Goal: Register for event/course

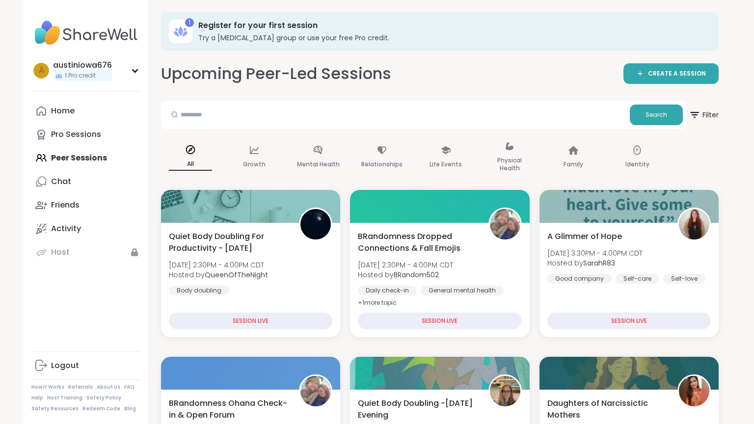
scroll to position [275, 0]
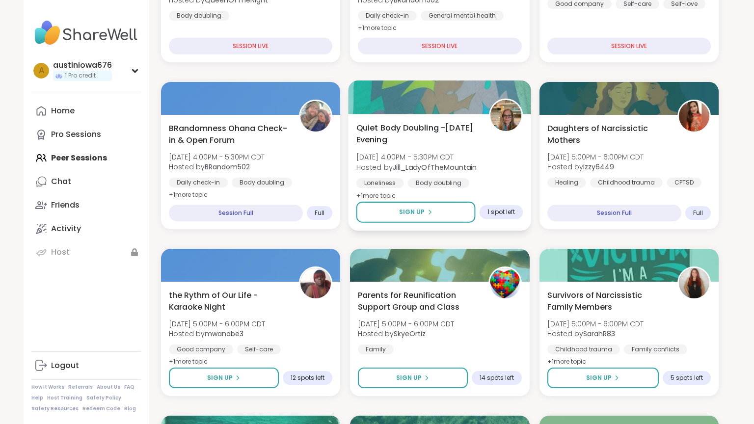
click at [501, 110] on img at bounding box center [506, 115] width 31 height 31
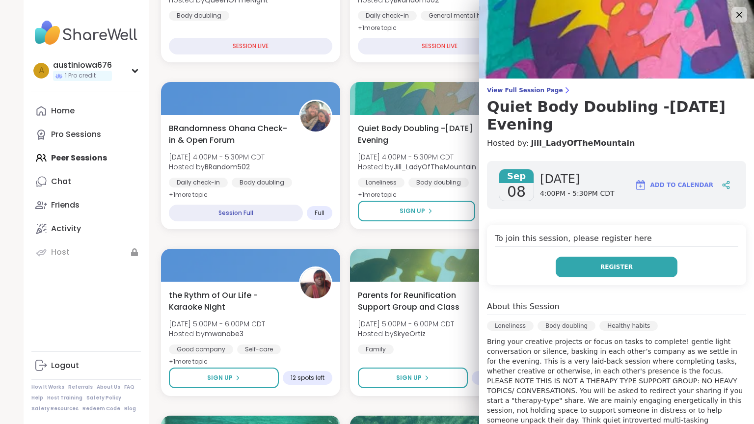
click at [655, 263] on button "Register" at bounding box center [617, 267] width 122 height 21
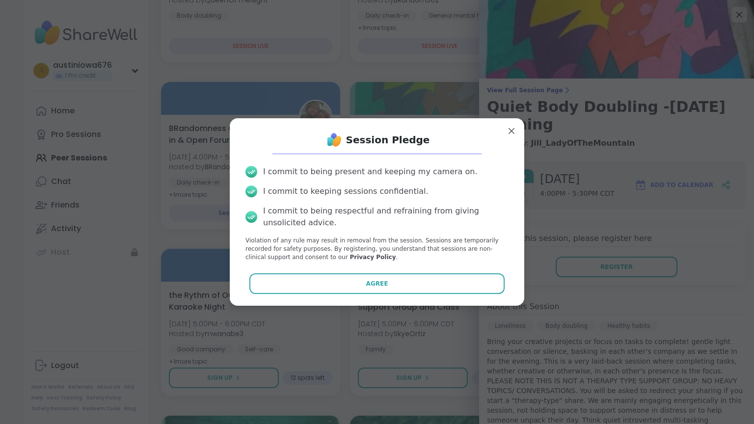
click at [410, 271] on div "Session Pledge I commit to being present and keeping my camera on. I commit to …" at bounding box center [377, 211] width 279 height 171
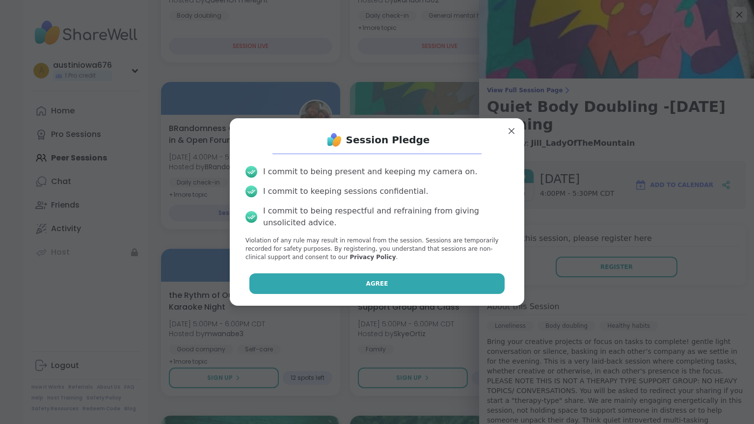
click at [410, 279] on button "Agree" at bounding box center [377, 284] width 256 height 21
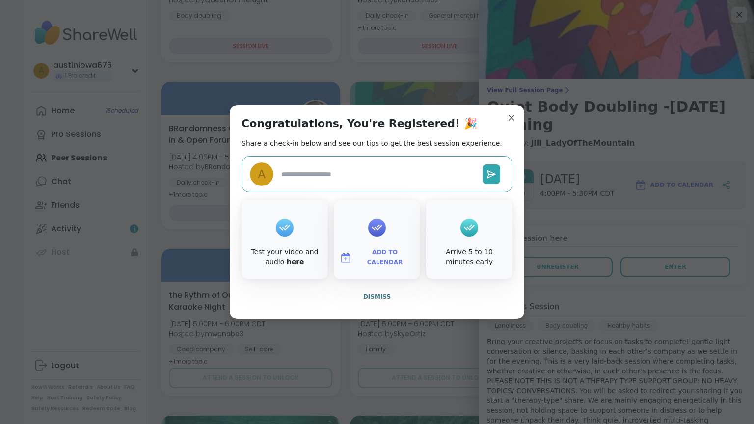
click at [339, 171] on textarea at bounding box center [377, 175] width 201 height 18
type textarea "*"
type textarea "**"
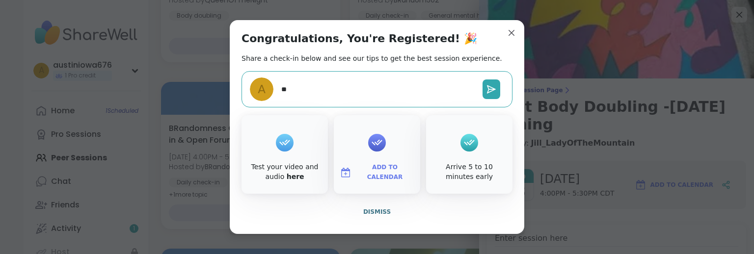
type textarea "*"
type textarea "***"
type textarea "*"
type textarea "****"
type textarea "*"
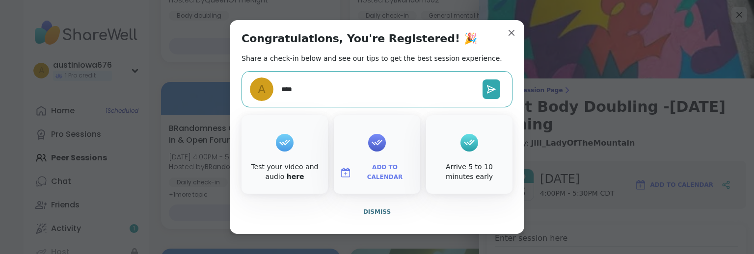
type textarea "*****"
type textarea "*"
type textarea "******"
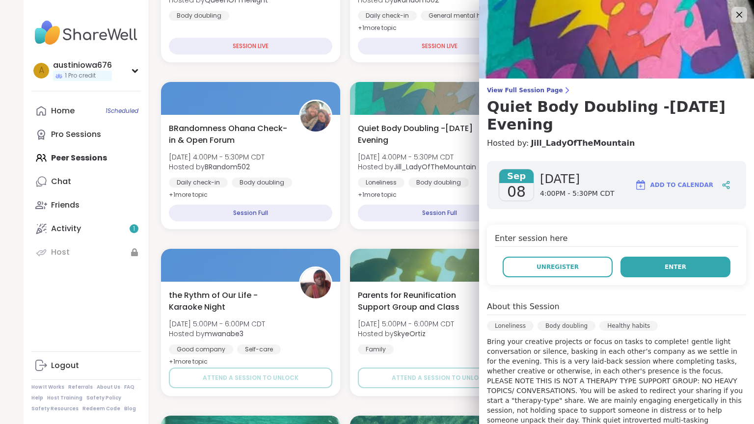
click at [672, 271] on span "Enter" at bounding box center [676, 267] width 22 height 9
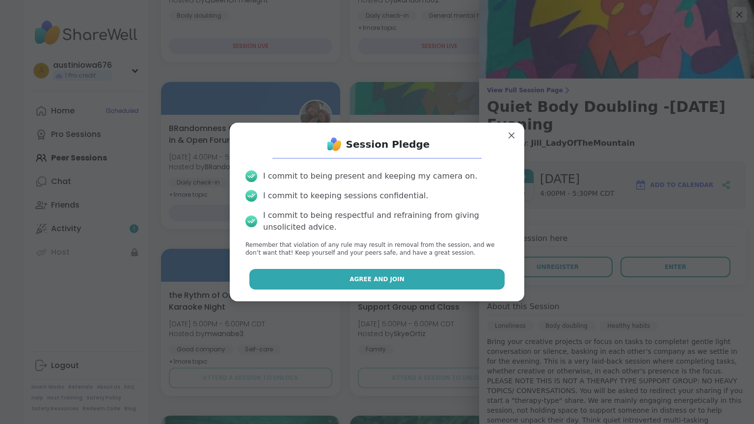
click at [427, 271] on button "Agree and Join" at bounding box center [377, 279] width 256 height 21
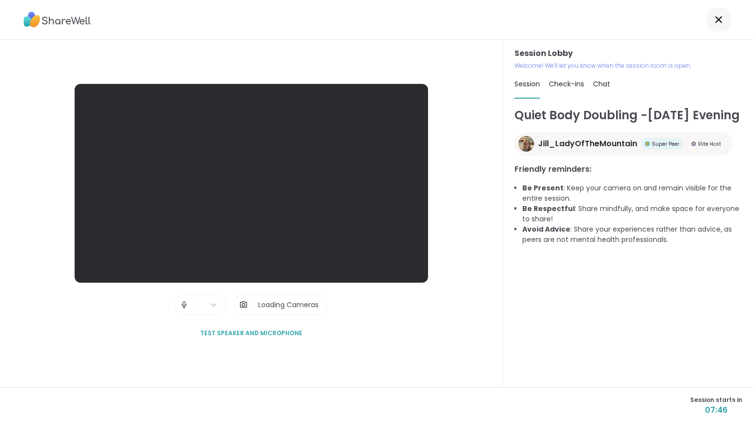
click at [601, 84] on span "Chat" at bounding box center [601, 84] width 17 height 10
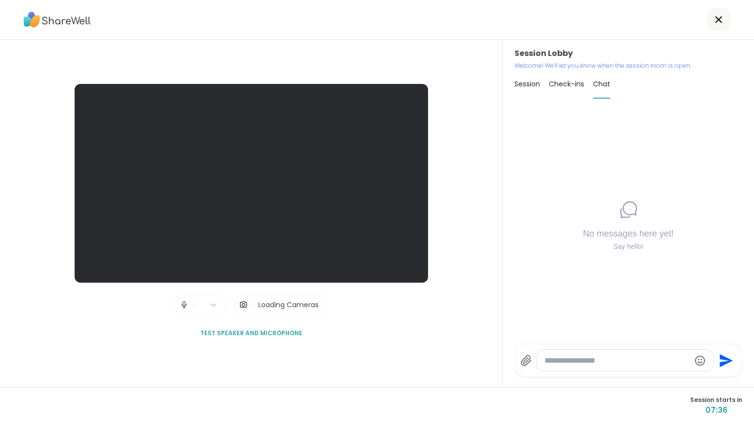
click at [578, 84] on span "Check-ins" at bounding box center [566, 84] width 35 height 10
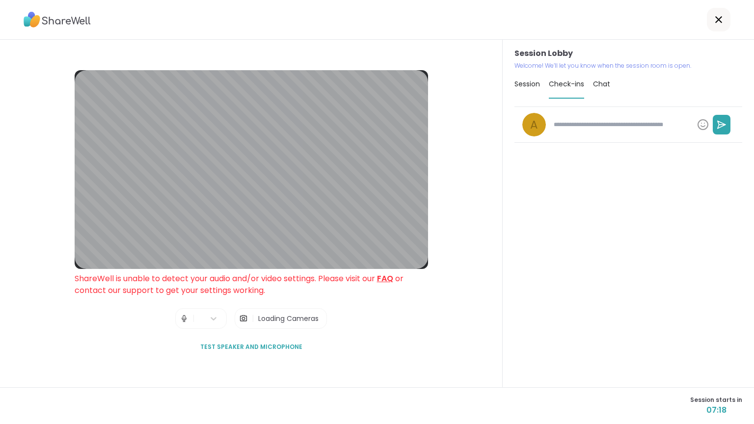
click at [528, 84] on span "Session" at bounding box center [528, 84] width 26 height 10
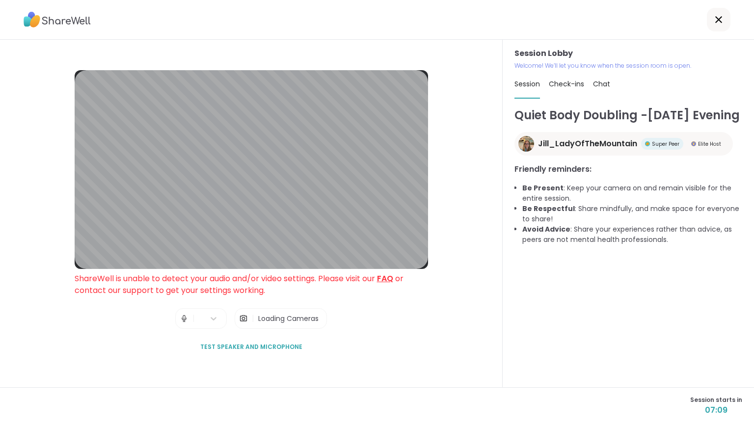
click at [610, 84] on span "Chat" at bounding box center [601, 84] width 17 height 10
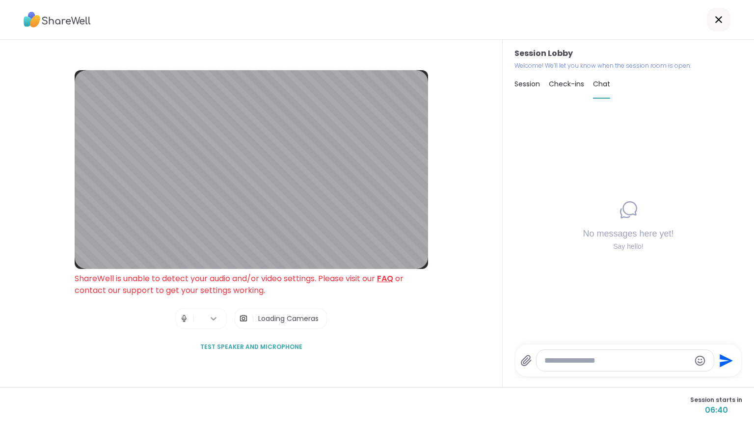
click at [211, 319] on icon at bounding box center [214, 318] width 6 height 3
click at [532, 88] on span "Session" at bounding box center [528, 84] width 26 height 10
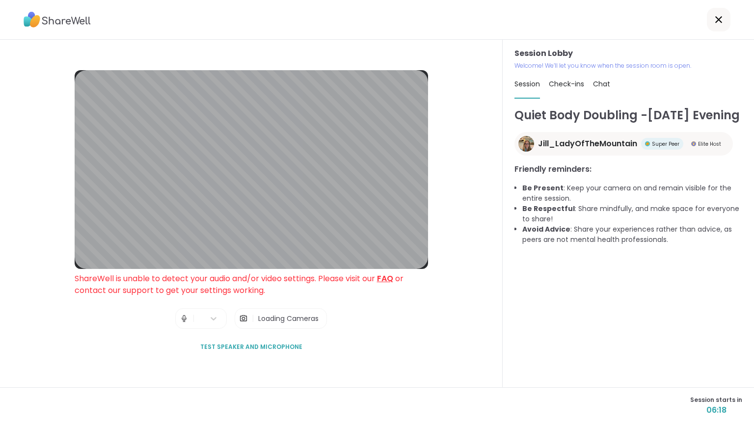
click at [570, 88] on span "Check-ins" at bounding box center [566, 84] width 35 height 10
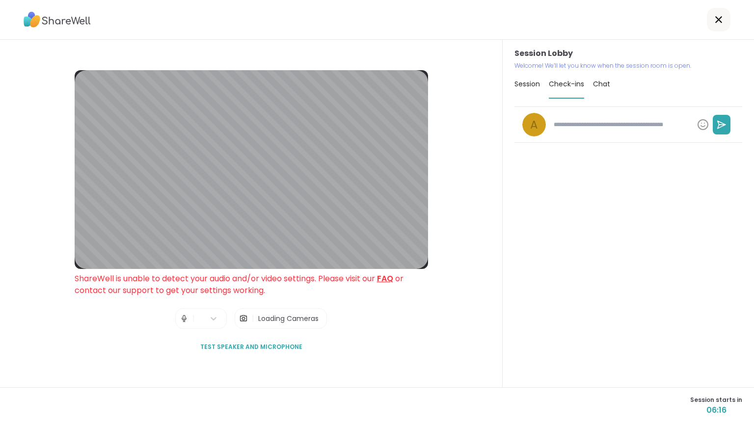
click at [517, 88] on span "Session" at bounding box center [528, 84] width 26 height 10
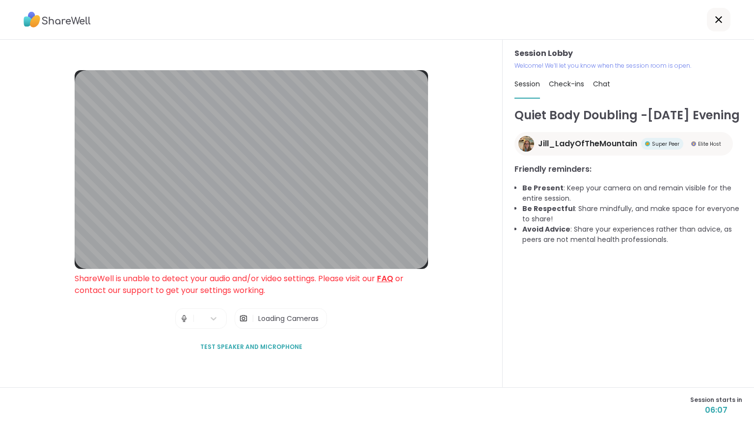
click at [521, 152] on img at bounding box center [527, 144] width 16 height 16
click at [596, 88] on span "Chat" at bounding box center [601, 84] width 17 height 10
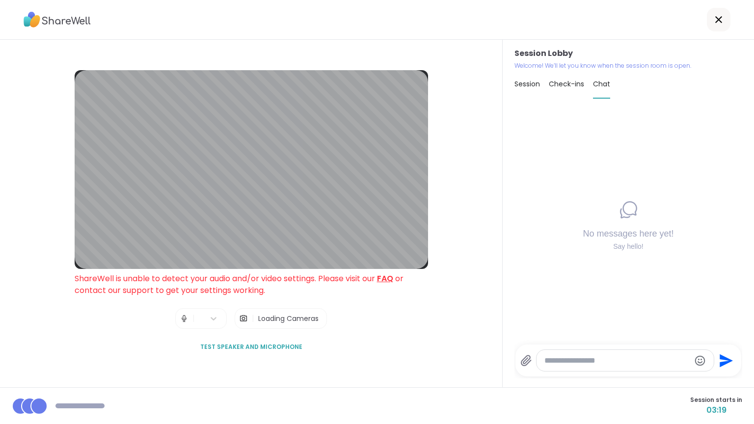
click at [96, 404] on div at bounding box center [79, 406] width 49 height 5
click at [35, 404] on div at bounding box center [38, 406] width 17 height 17
click at [560, 87] on span "Check-ins" at bounding box center [566, 84] width 35 height 10
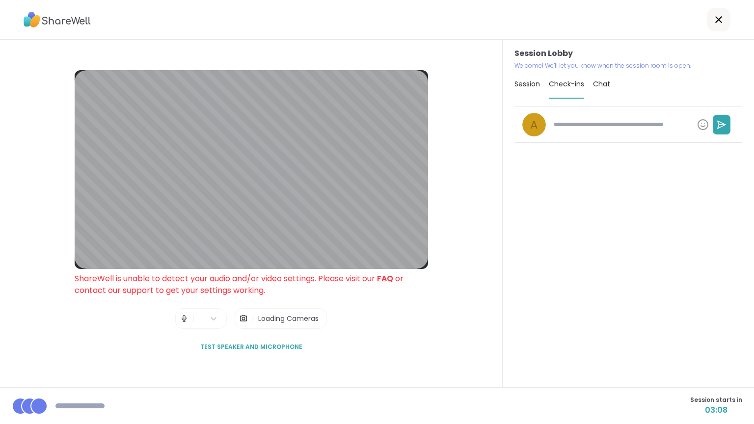
click at [528, 87] on span "Session" at bounding box center [528, 84] width 26 height 10
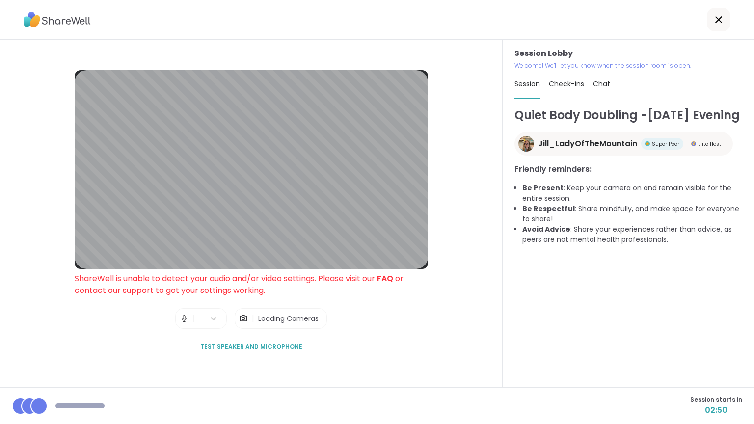
click at [521, 152] on img at bounding box center [527, 144] width 16 height 16
click at [598, 86] on span "Chat" at bounding box center [601, 84] width 17 height 10
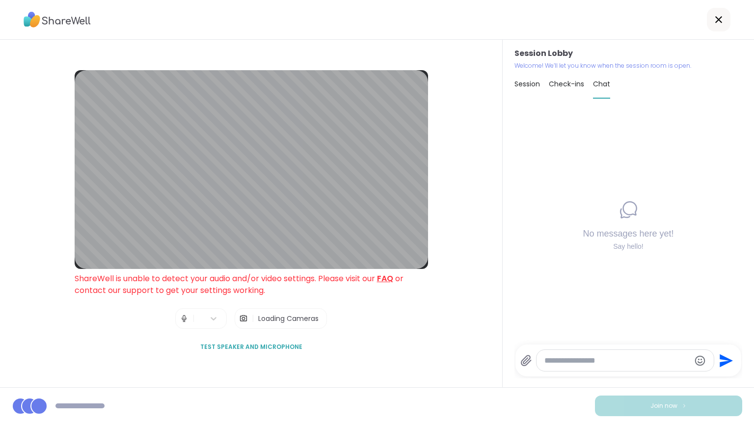
click at [515, 88] on span "Session" at bounding box center [528, 84] width 26 height 10
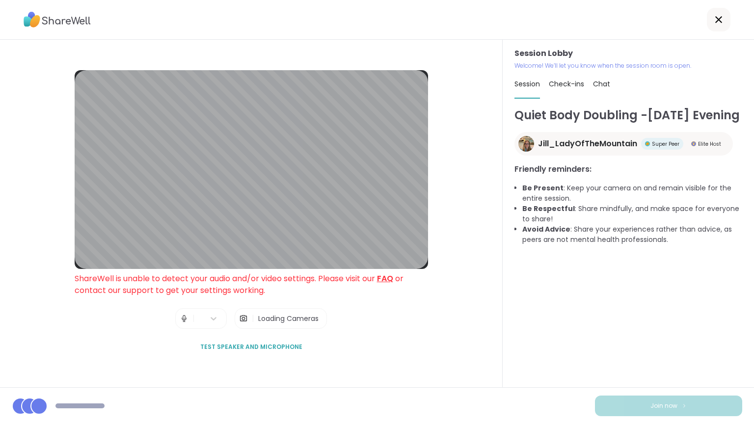
click at [560, 88] on span "Check-ins" at bounding box center [566, 84] width 35 height 10
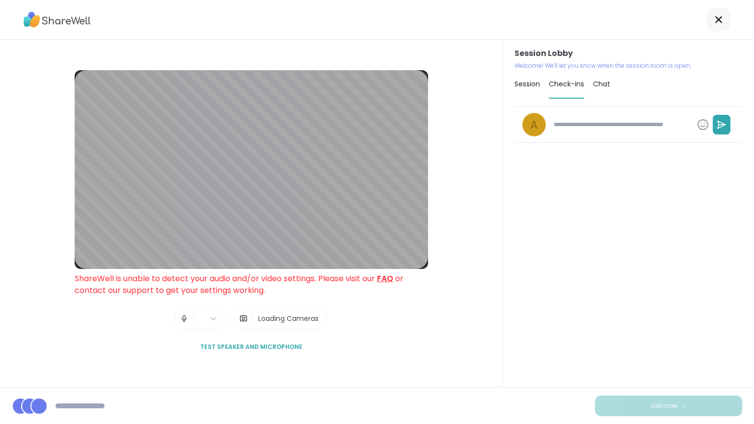
click at [602, 88] on span "Chat" at bounding box center [601, 84] width 17 height 10
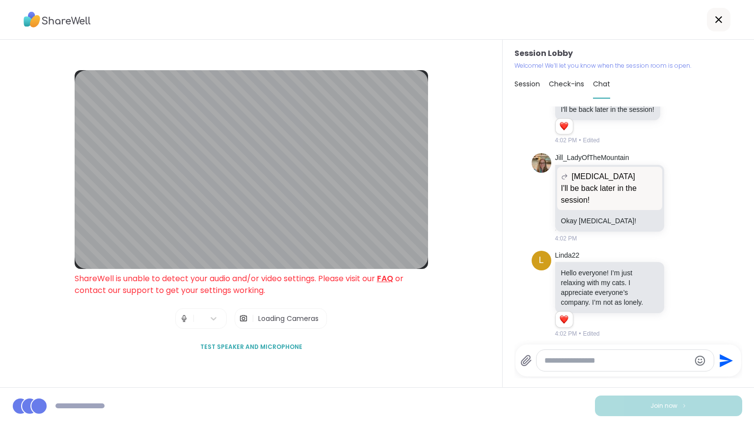
scroll to position [47, 0]
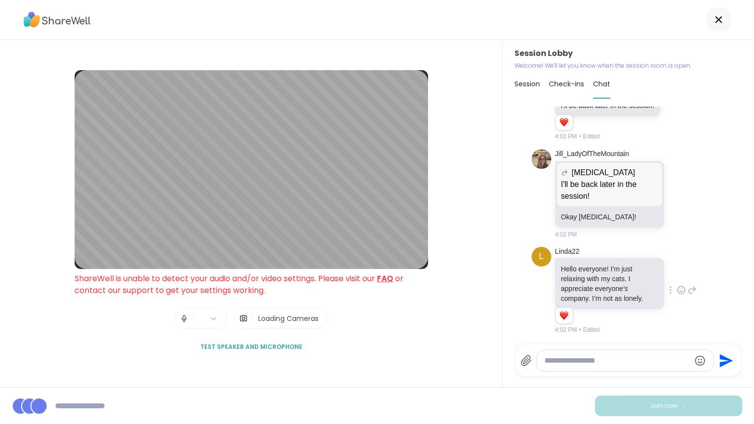
click at [542, 249] on div "L" at bounding box center [542, 257] width 20 height 20
click at [542, 257] on span "L" at bounding box center [541, 256] width 5 height 13
click at [558, 249] on link "Linda22" at bounding box center [567, 252] width 25 height 10
click at [570, 82] on span "Check-ins" at bounding box center [566, 84] width 35 height 10
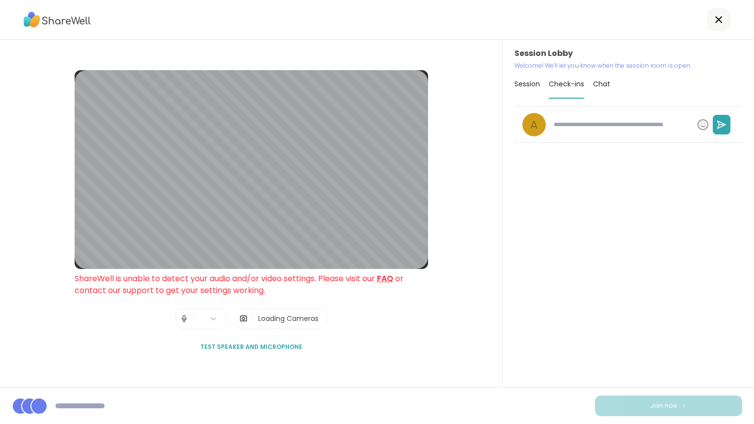
click at [536, 82] on span "Session" at bounding box center [528, 84] width 26 height 10
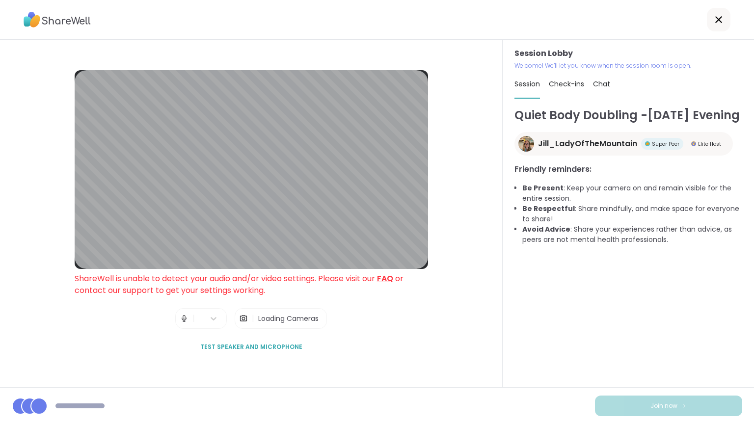
click at [602, 82] on span "Chat" at bounding box center [601, 84] width 17 height 10
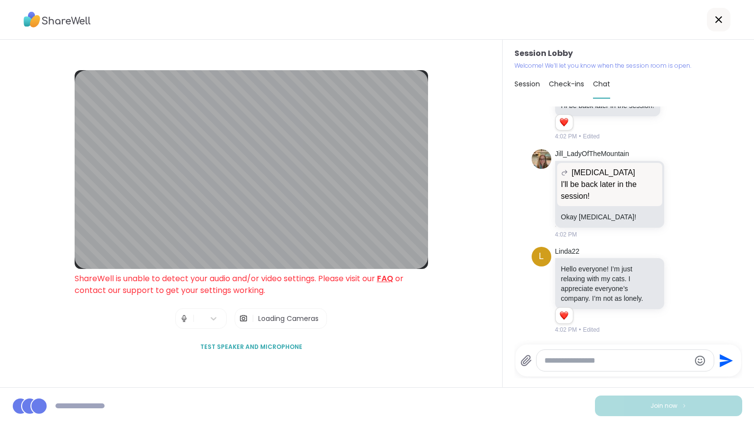
scroll to position [2, 0]
click at [651, 405] on span "Join now" at bounding box center [664, 406] width 27 height 9
click at [659, 405] on span "Join now" at bounding box center [664, 406] width 27 height 9
click at [683, 405] on img at bounding box center [685, 405] width 6 height 5
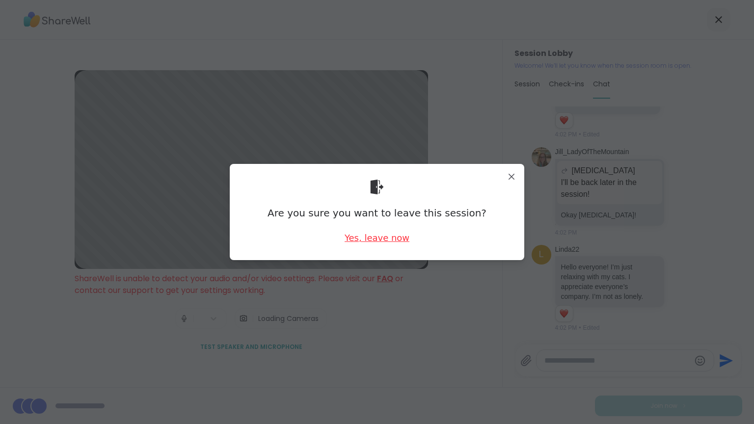
click at [385, 234] on div "Yes, leave now" at bounding box center [377, 238] width 65 height 12
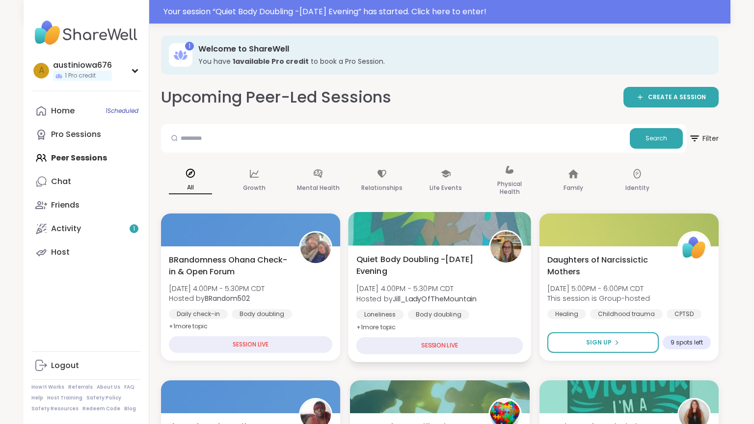
click at [397, 348] on div "SESSION LIVE" at bounding box center [440, 345] width 167 height 17
click at [450, 348] on div "SESSION LIVE" at bounding box center [440, 345] width 167 height 17
click at [311, 51] on h3 "Welcome to ShareWell" at bounding box center [451, 49] width 507 height 11
click at [184, 51] on icon at bounding box center [181, 55] width 16 height 16
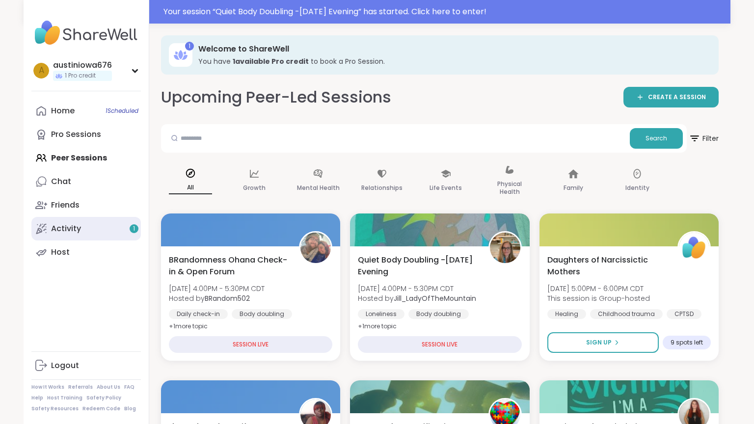
click at [109, 236] on link "Activity 1" at bounding box center [86, 229] width 110 height 24
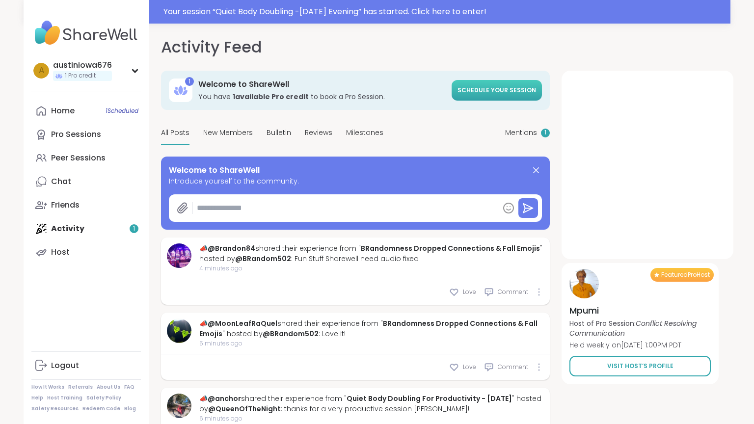
click at [485, 88] on span "Schedule your session" at bounding box center [497, 90] width 79 height 8
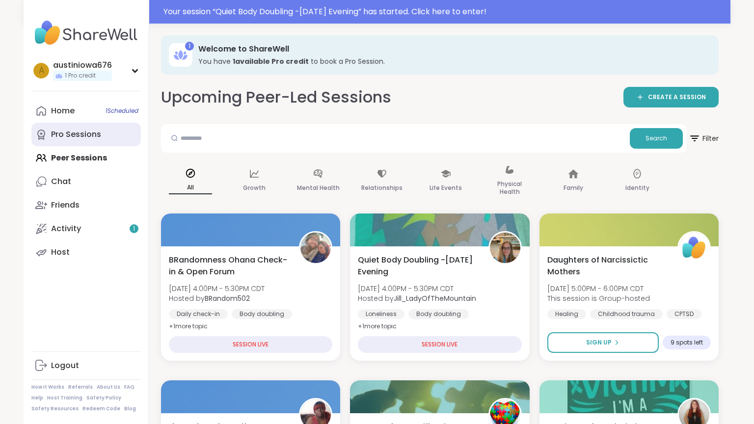
click at [74, 141] on link "Pro Sessions" at bounding box center [86, 135] width 110 height 24
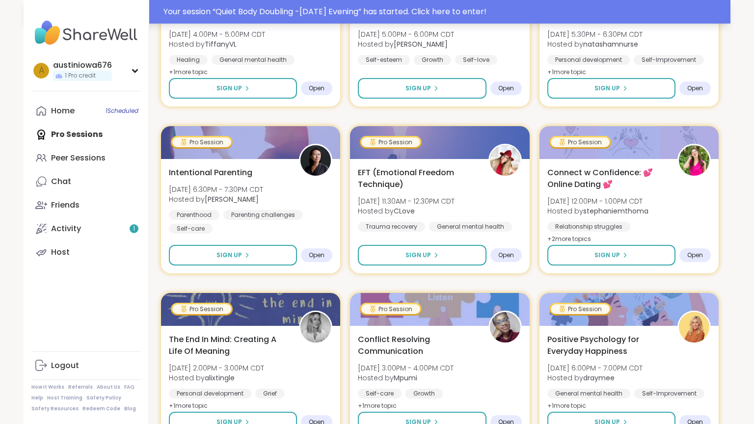
scroll to position [110, 0]
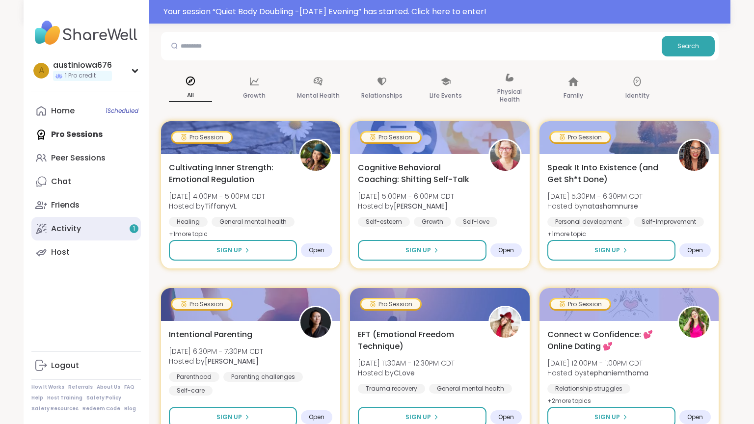
click at [104, 226] on link "Activity 1" at bounding box center [86, 229] width 110 height 24
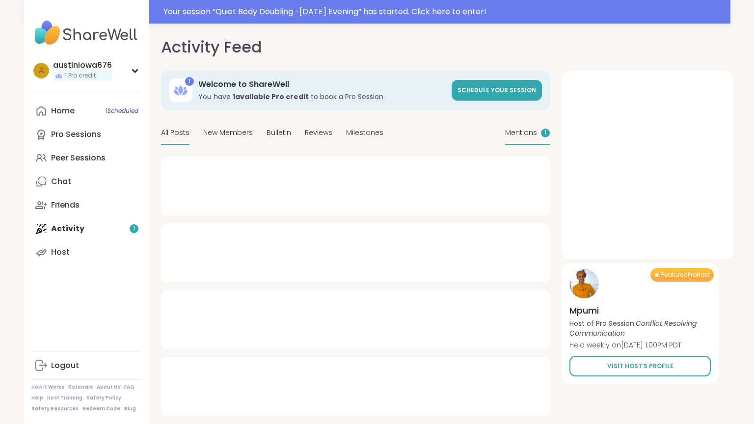
click at [514, 134] on span "Mentions" at bounding box center [521, 133] width 32 height 10
type textarea "*"
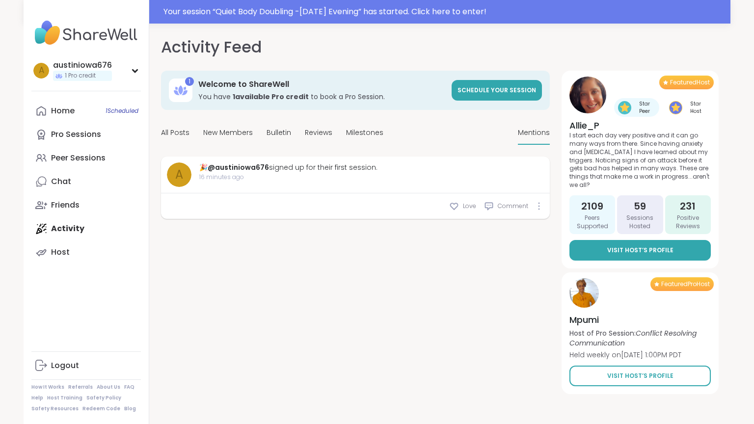
click at [601, 240] on link "Visit Host’s Profile" at bounding box center [640, 250] width 141 height 21
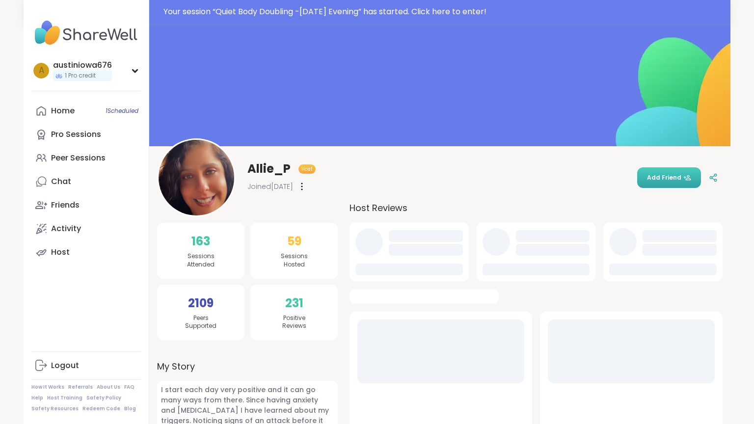
click at [690, 171] on button "Add Friend" at bounding box center [669, 177] width 64 height 21
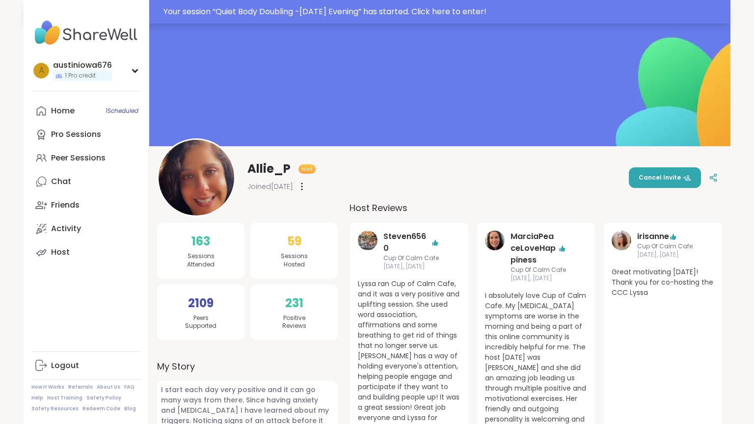
click at [474, 6] on div "Your session “ Quiet Body Doubling -[DATE] Evening ” has started. Click here to…" at bounding box center [444, 12] width 561 height 12
click at [474, 14] on div "Your session “ Quiet Body Doubling -[DATE] Evening ” has started. Click here to…" at bounding box center [444, 12] width 561 height 12
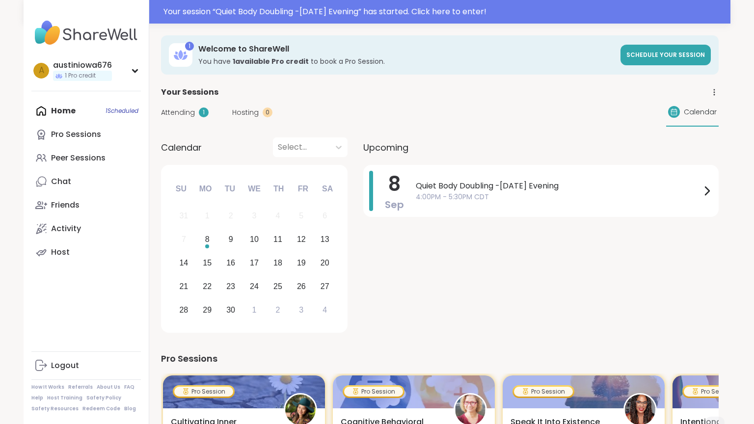
click at [176, 113] on span "Attending" at bounding box center [178, 113] width 34 height 10
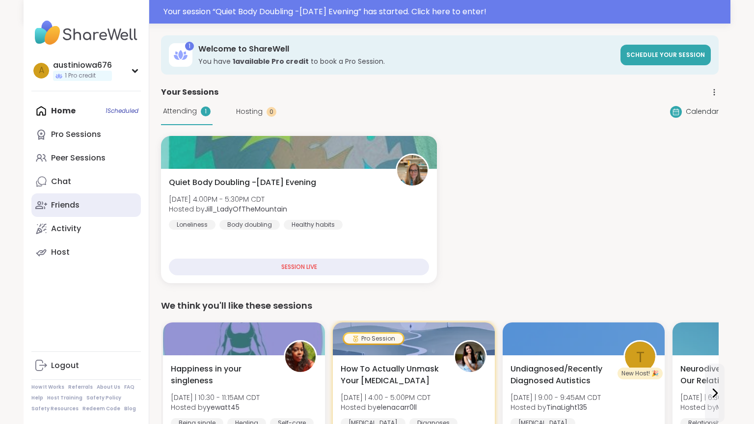
click at [114, 200] on link "Friends" at bounding box center [86, 205] width 110 height 24
